Goal: Navigation & Orientation: Find specific page/section

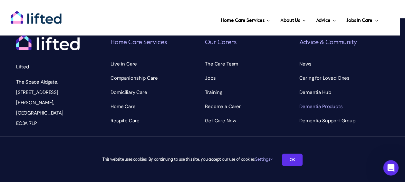
scroll to position [757, 0]
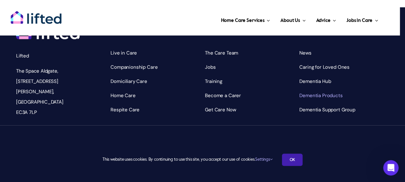
click at [295, 161] on link "OK" at bounding box center [292, 159] width 21 height 12
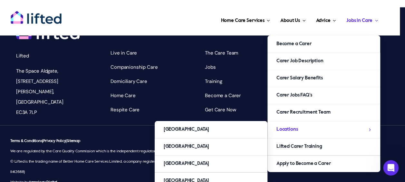
click at [298, 128] on link "Locations" at bounding box center [324, 129] width 113 height 17
click at [181, 175] on span "[GEOGRAPHIC_DATA]" at bounding box center [186, 180] width 45 height 10
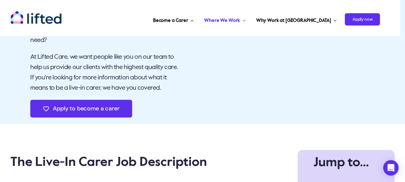
scroll to position [318, 0]
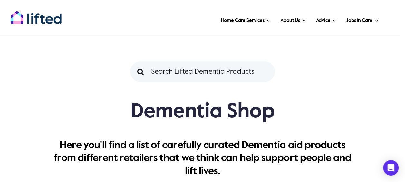
scroll to position [133, 0]
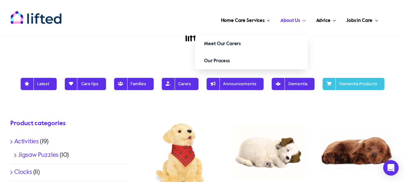
click at [292, 18] on span "About Us" at bounding box center [290, 20] width 20 height 10
